Goal: Find contact information: Obtain details needed to contact an individual or organization

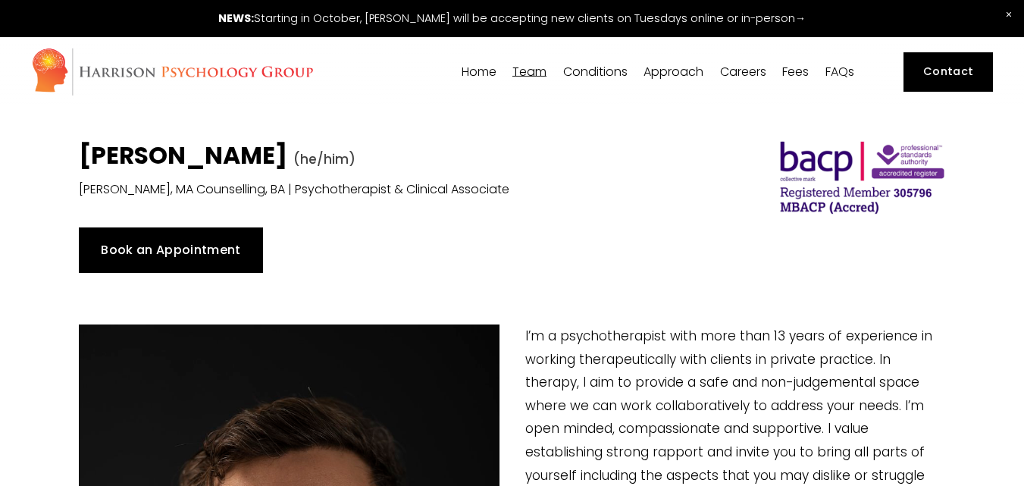
drag, startPoint x: 536, startPoint y: 129, endPoint x: 705, endPoint y: 139, distance: 170.1
drag, startPoint x: 934, startPoint y: 73, endPoint x: 724, endPoint y: 159, distance: 227.0
click at [636, 156] on h1 "Stuart Avery (he/him)" at bounding box center [400, 157] width 643 height 33
click at [940, 78] on link "Contact" at bounding box center [948, 72] width 90 height 40
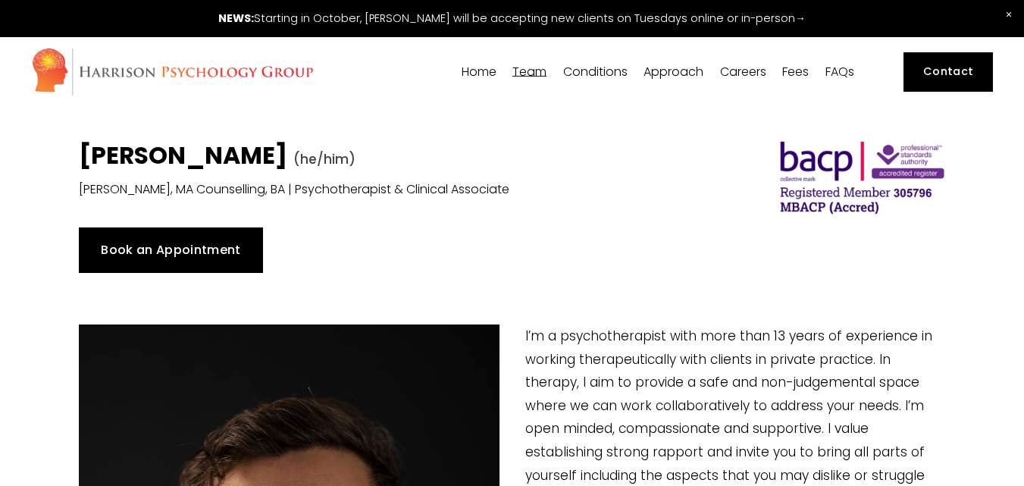
type input "4.4"
